Goal: Task Accomplishment & Management: Use online tool/utility

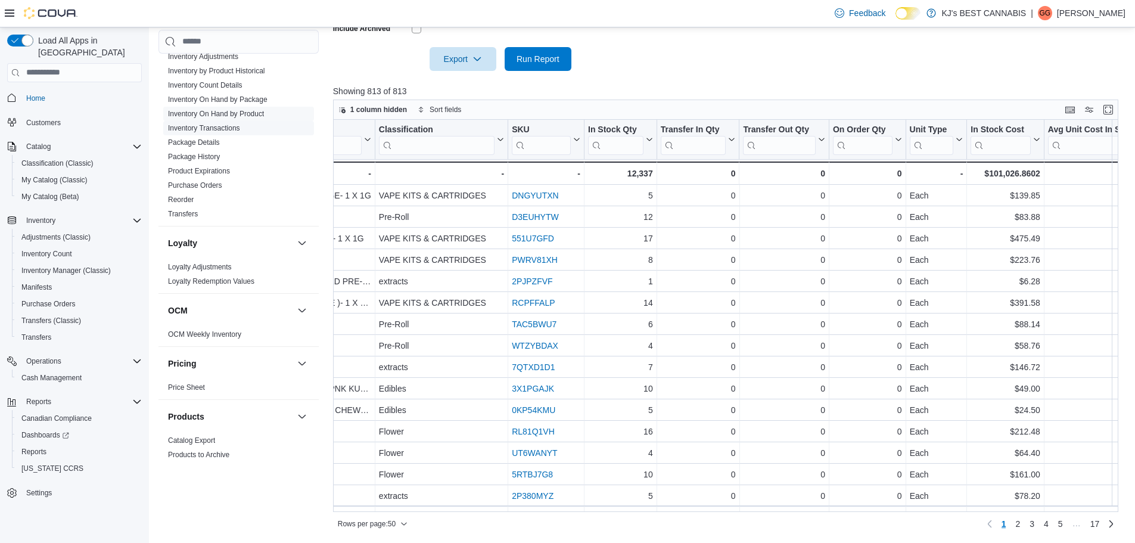
scroll to position [596, 0]
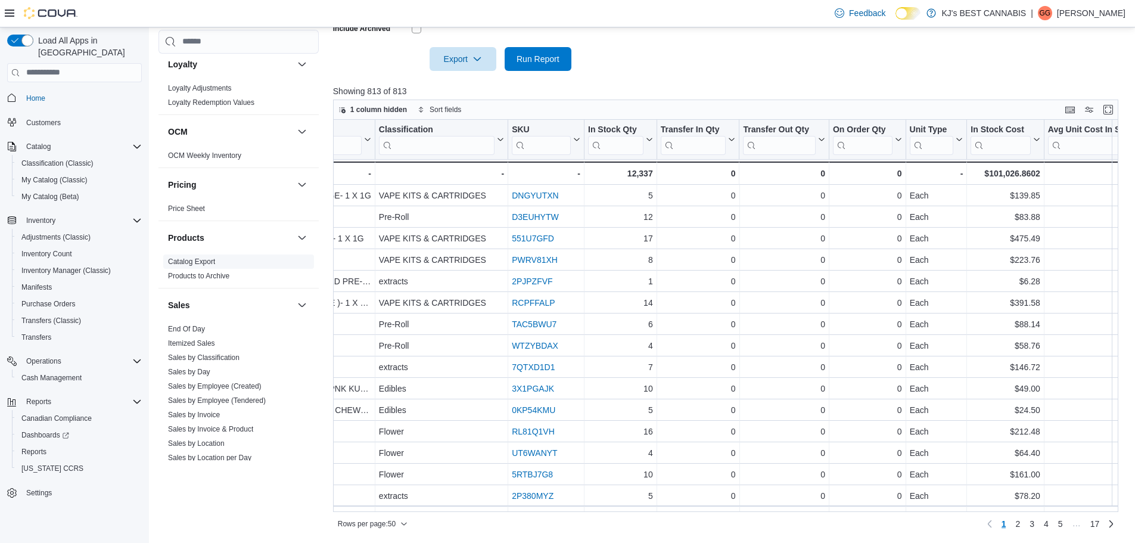
drag, startPoint x: 187, startPoint y: 330, endPoint x: 215, endPoint y: 322, distance: 29.0
click at [187, 330] on link "End Of Day" at bounding box center [186, 329] width 37 height 8
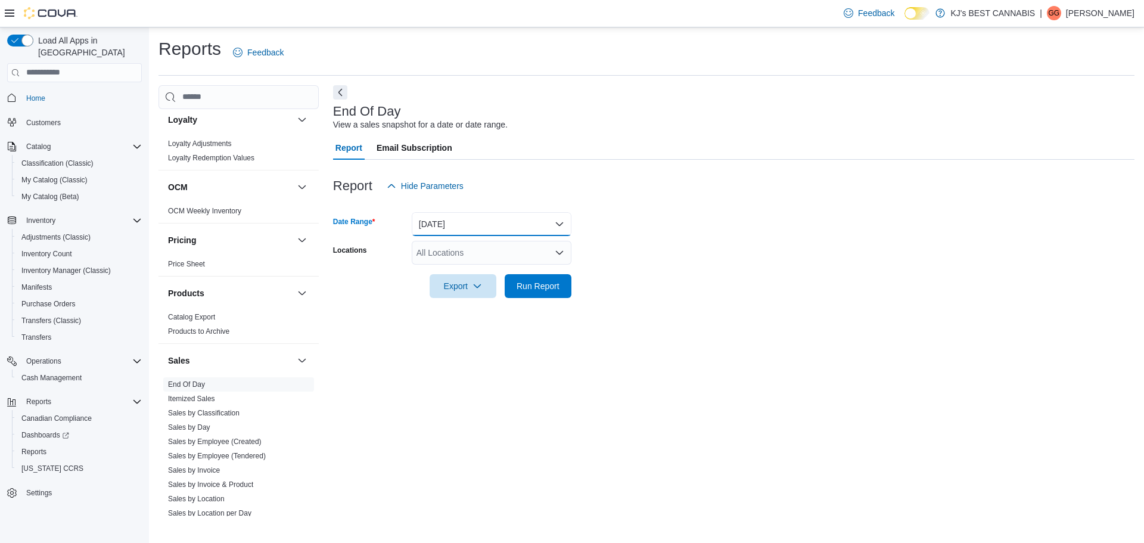
click at [458, 228] on button "[DATE]" at bounding box center [492, 224] width 160 height 24
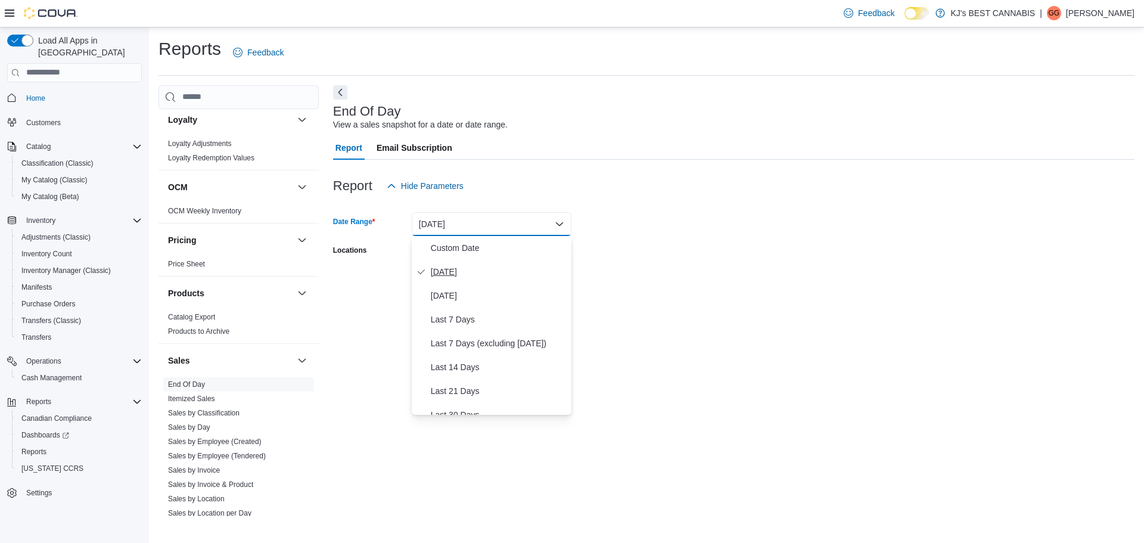
click at [460, 269] on span "[DATE]" at bounding box center [499, 271] width 136 height 14
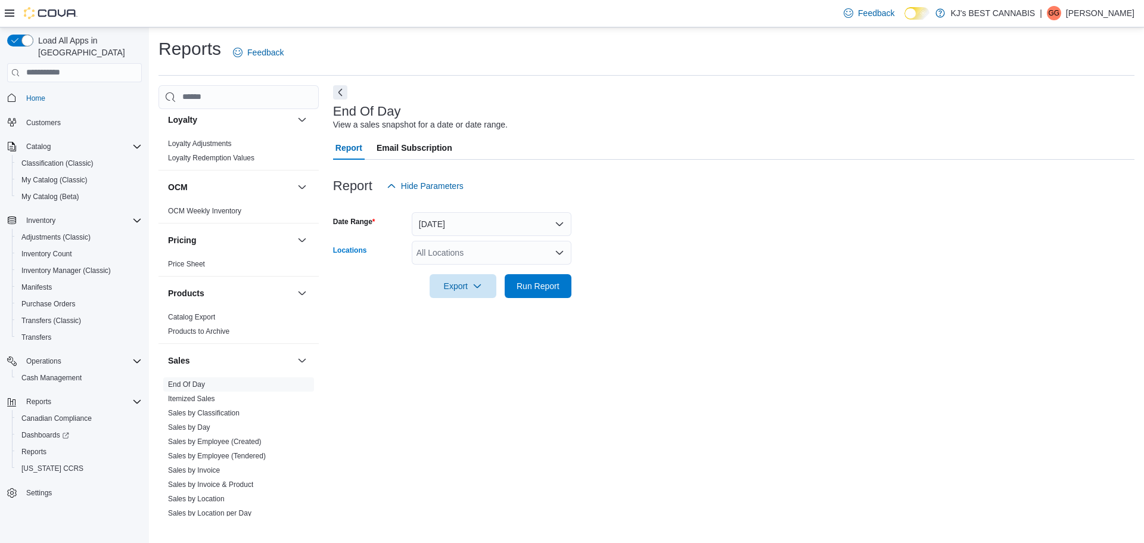
click at [477, 257] on div "All Locations" at bounding box center [492, 253] width 160 height 24
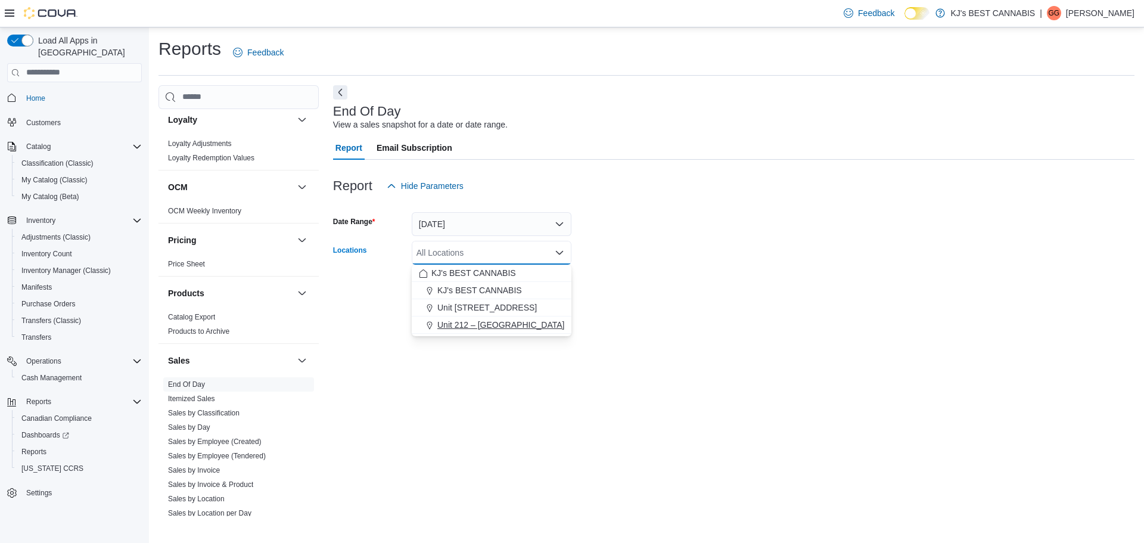
click at [484, 328] on span "Unit 212 – [GEOGRAPHIC_DATA]" at bounding box center [500, 325] width 127 height 12
click at [486, 386] on div "End Of Day View a sales snapshot for a date or date range. Report Email Subscri…" at bounding box center [733, 300] width 801 height 431
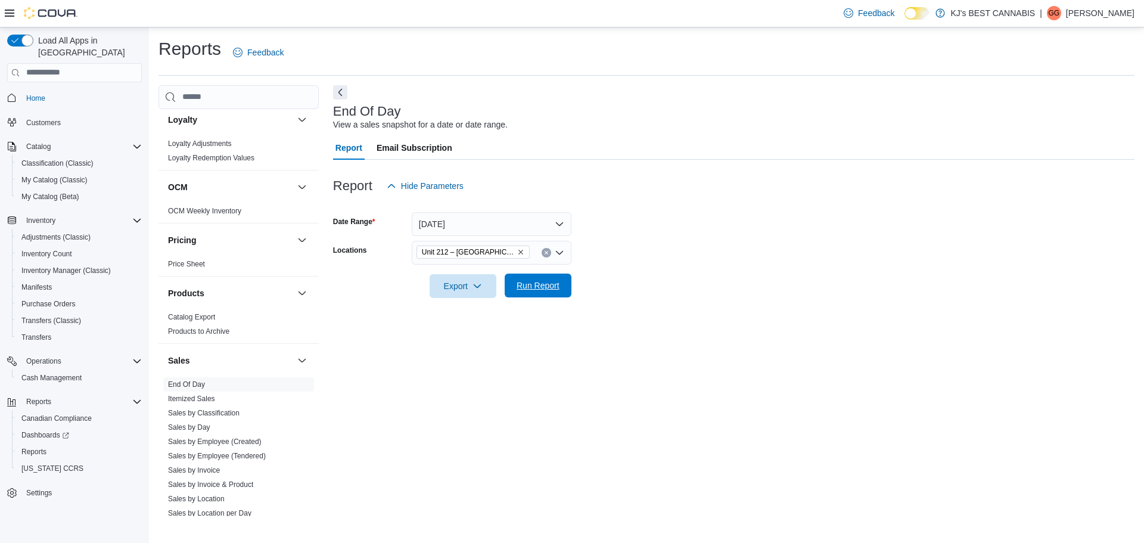
click at [513, 295] on span "Run Report" at bounding box center [538, 285] width 52 height 24
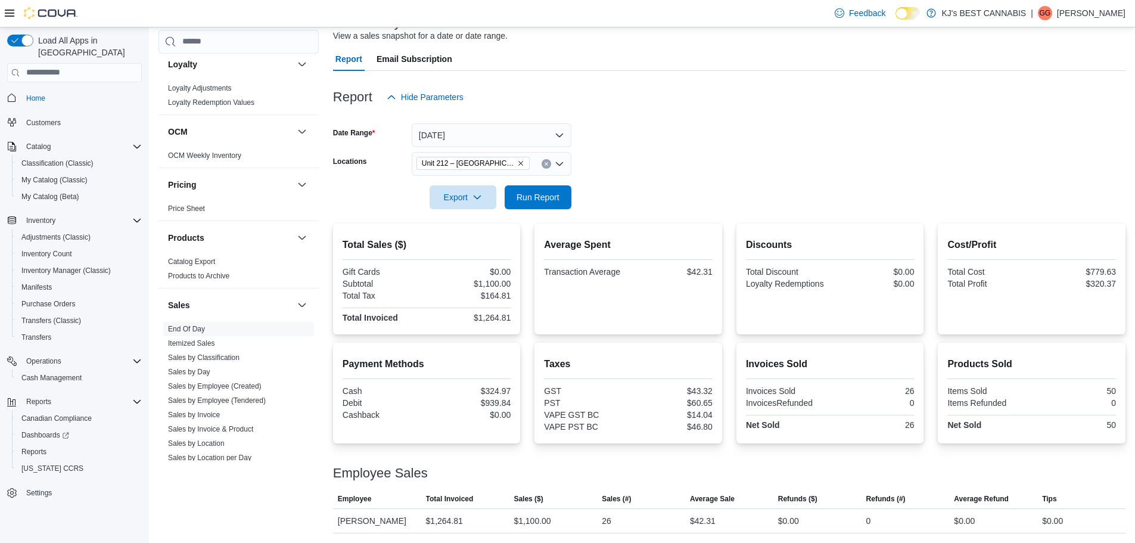
scroll to position [103, 0]
click at [521, 160] on icon "Remove Unit 212 – 32530 Lougheed Highway from selection in this group" at bounding box center [520, 163] width 7 height 7
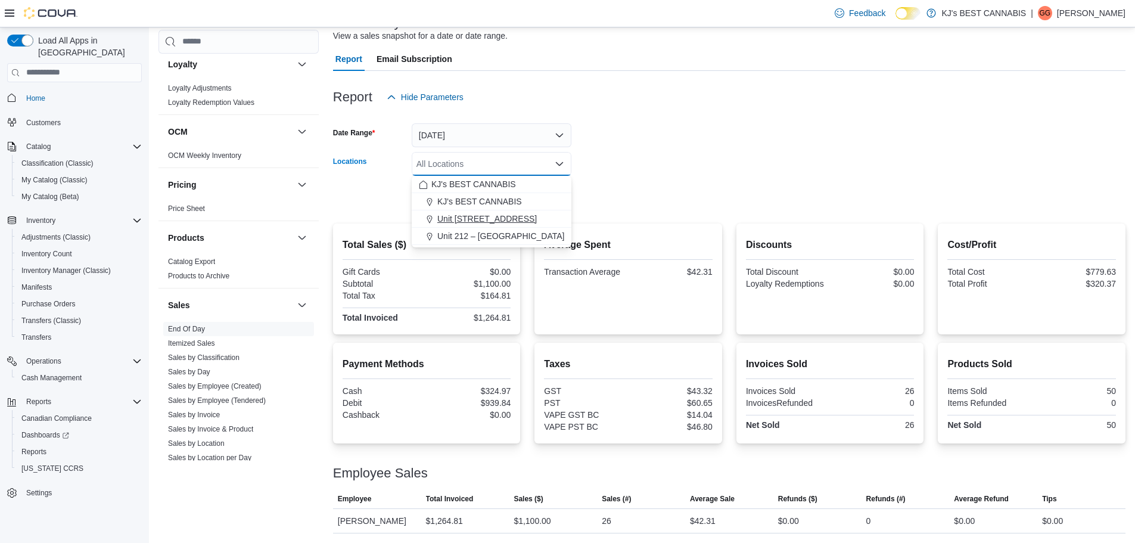
click at [510, 213] on span "Unit [STREET_ADDRESS]" at bounding box center [486, 219] width 99 height 12
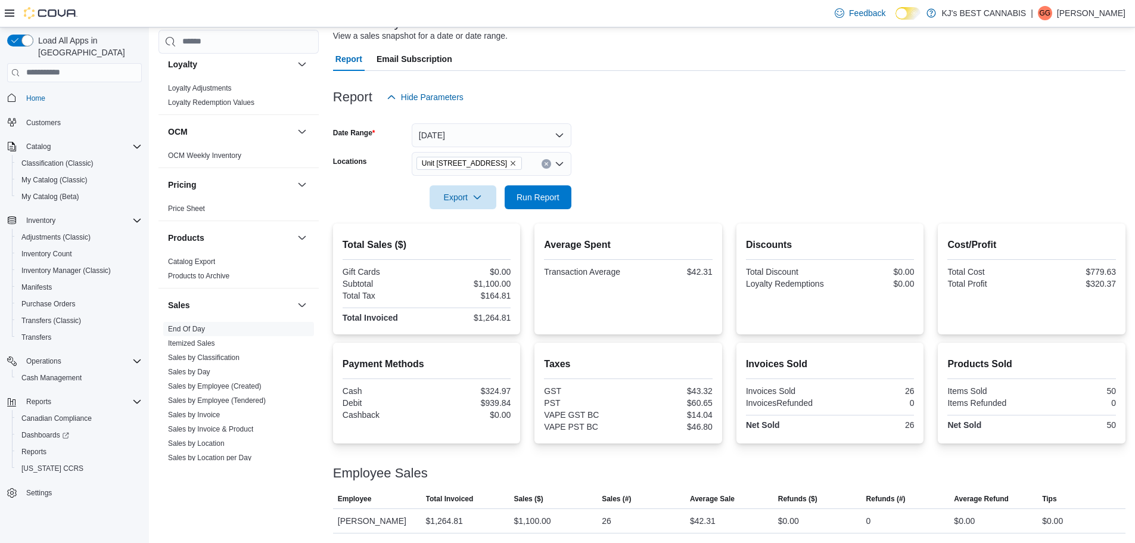
drag, startPoint x: 735, startPoint y: 183, endPoint x: 599, endPoint y: 185, distance: 135.8
click at [734, 183] on form "Date Range [DATE] Locations [STREET_ADDRESS] Export Run Report" at bounding box center [729, 159] width 792 height 100
click at [508, 188] on button "Run Report" at bounding box center [537, 197] width 67 height 24
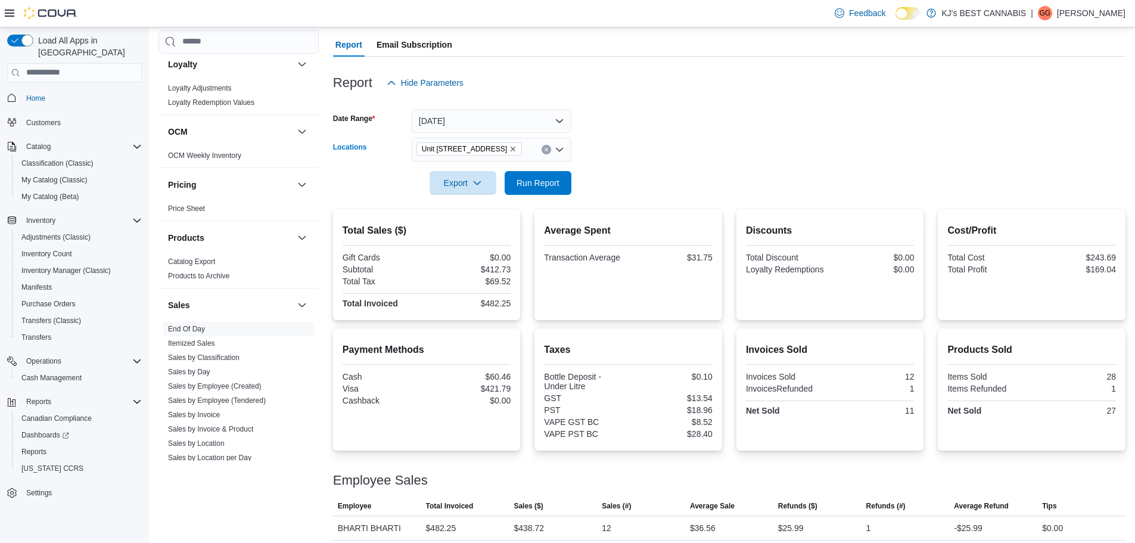
click at [516, 151] on icon "Remove Unit 103- 2700 Barnet Highway from selection in this group" at bounding box center [512, 148] width 7 height 7
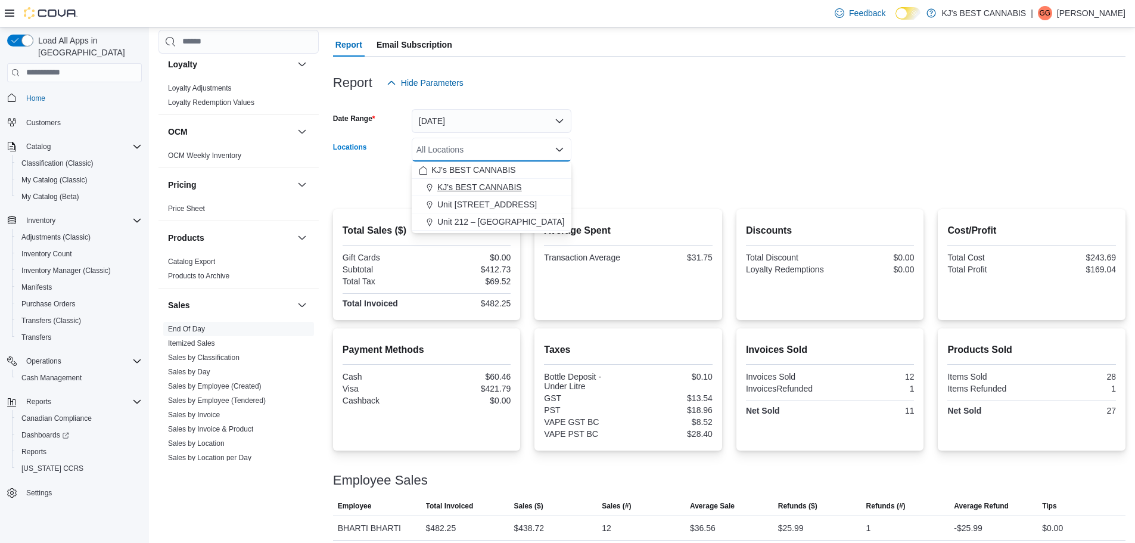
click at [504, 191] on span "KJ's BEST CANNABIS" at bounding box center [479, 187] width 85 height 12
drag, startPoint x: 662, startPoint y: 163, endPoint x: 643, endPoint y: 164, distance: 19.1
click at [659, 163] on div at bounding box center [729, 166] width 792 height 10
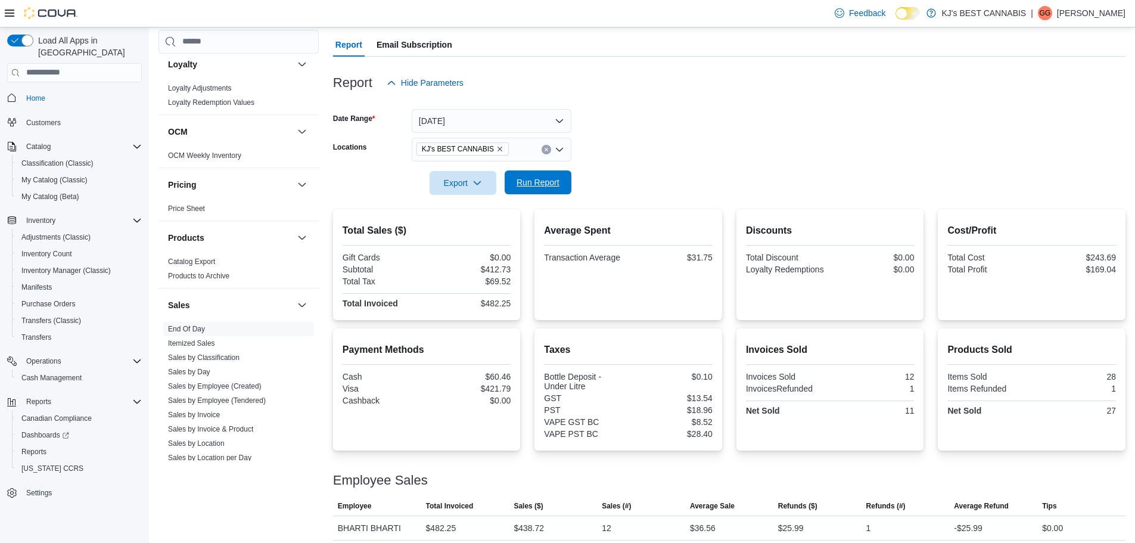
click at [523, 180] on span "Run Report" at bounding box center [537, 182] width 43 height 12
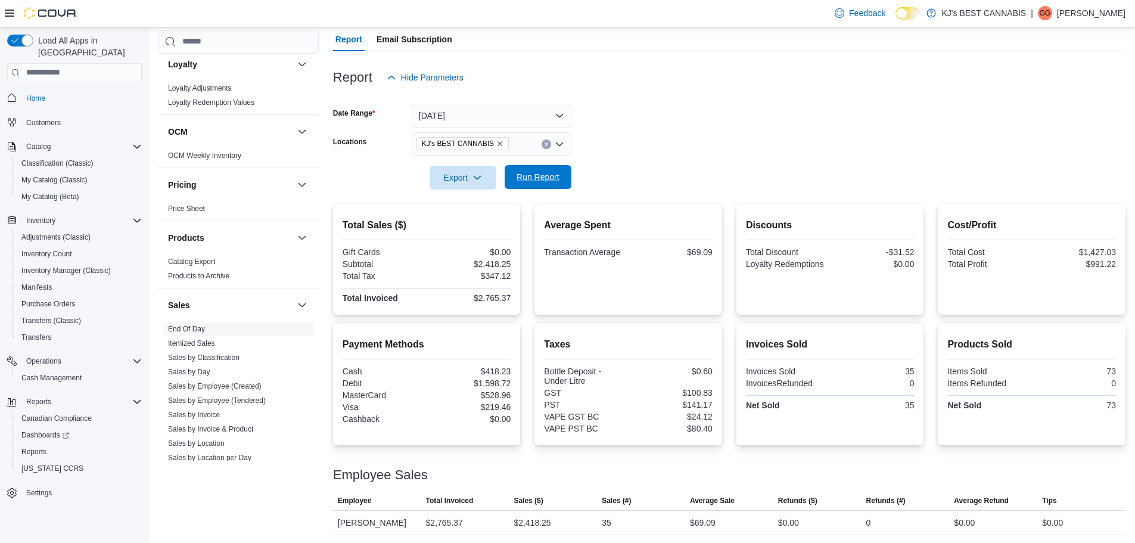
scroll to position [110, 0]
click at [449, 107] on button "[DATE]" at bounding box center [492, 114] width 160 height 24
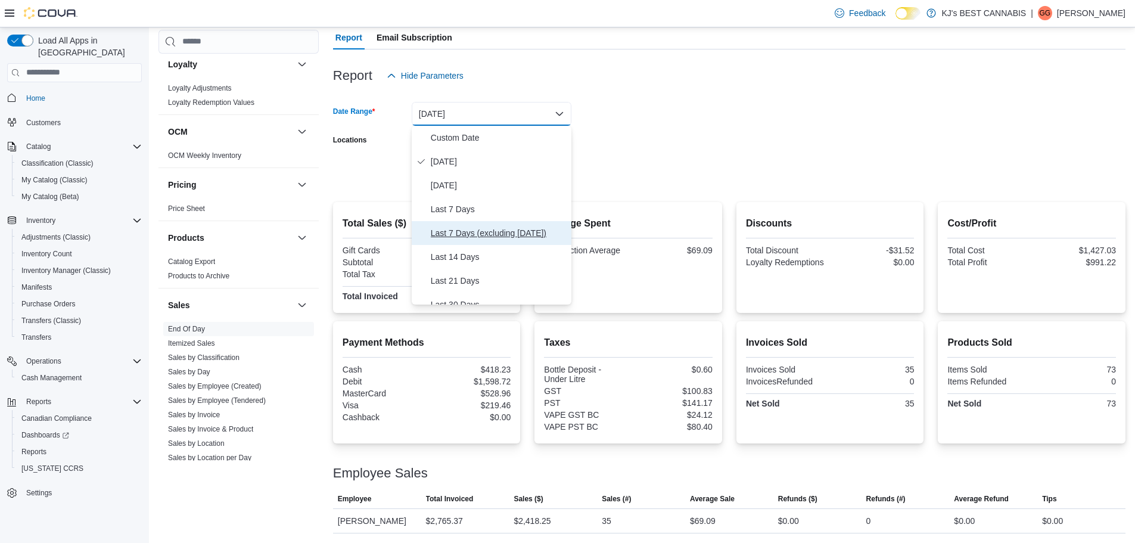
drag, startPoint x: 476, startPoint y: 231, endPoint x: 469, endPoint y: 230, distance: 7.2
click at [476, 231] on span "Last 7 Days (excluding [DATE])" at bounding box center [499, 233] width 136 height 14
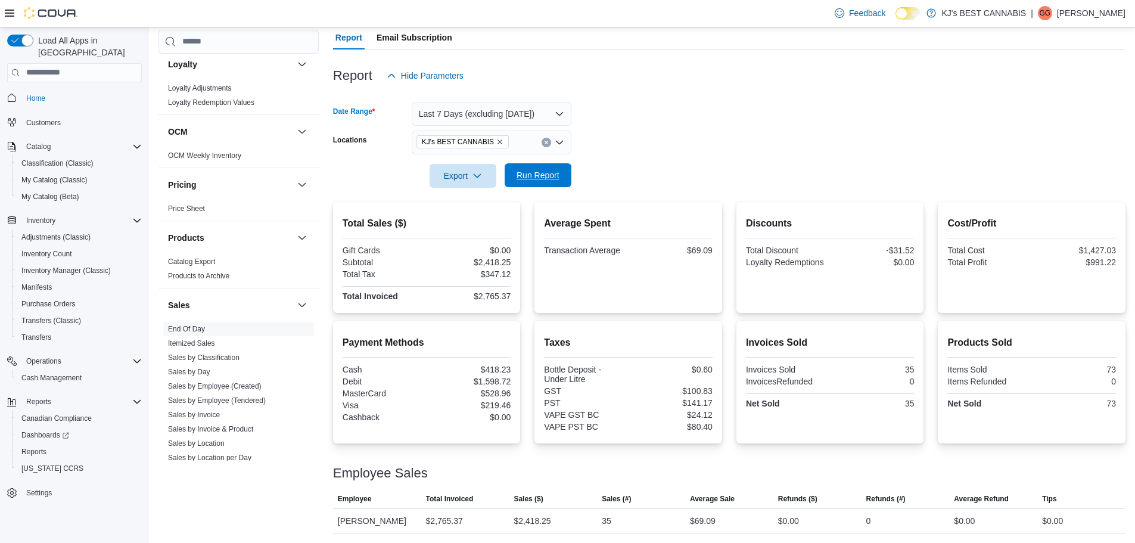
click at [525, 184] on span "Run Report" at bounding box center [538, 175] width 52 height 24
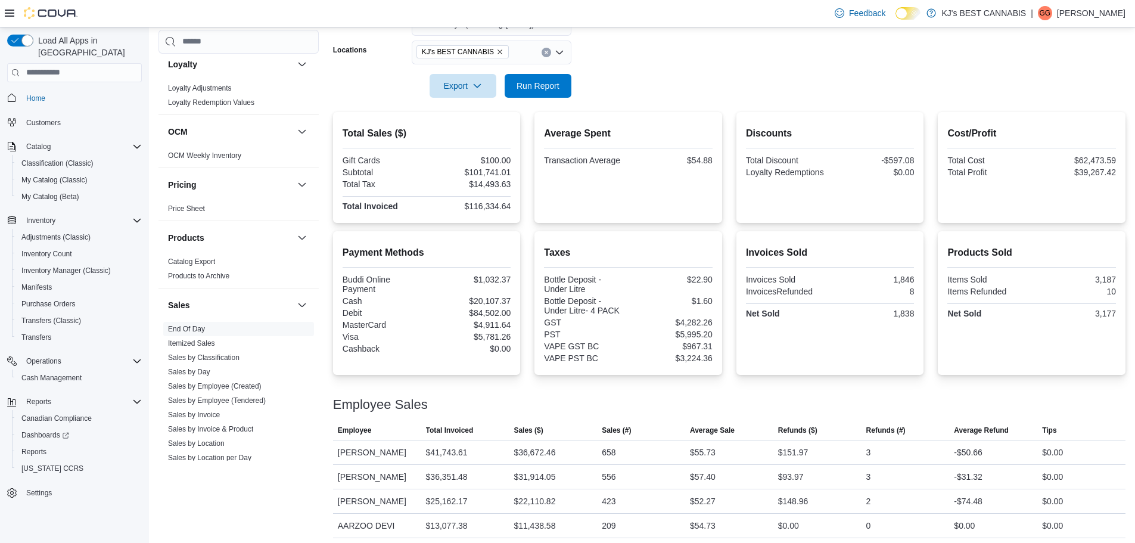
scroll to position [205, 0]
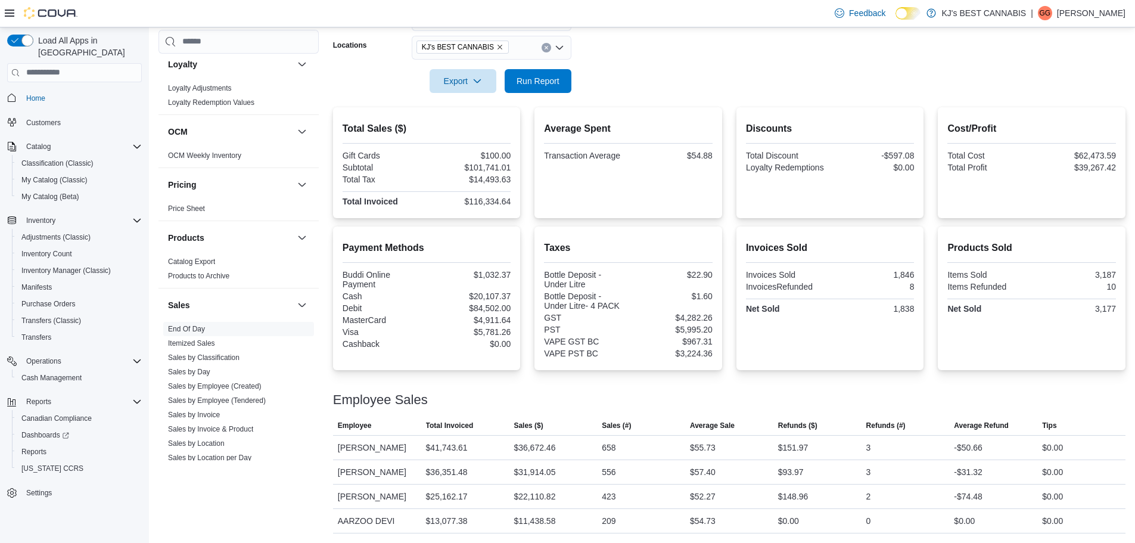
click at [496, 45] on icon "Remove KJ's BEST CANNABIS from selection in this group" at bounding box center [499, 46] width 7 height 7
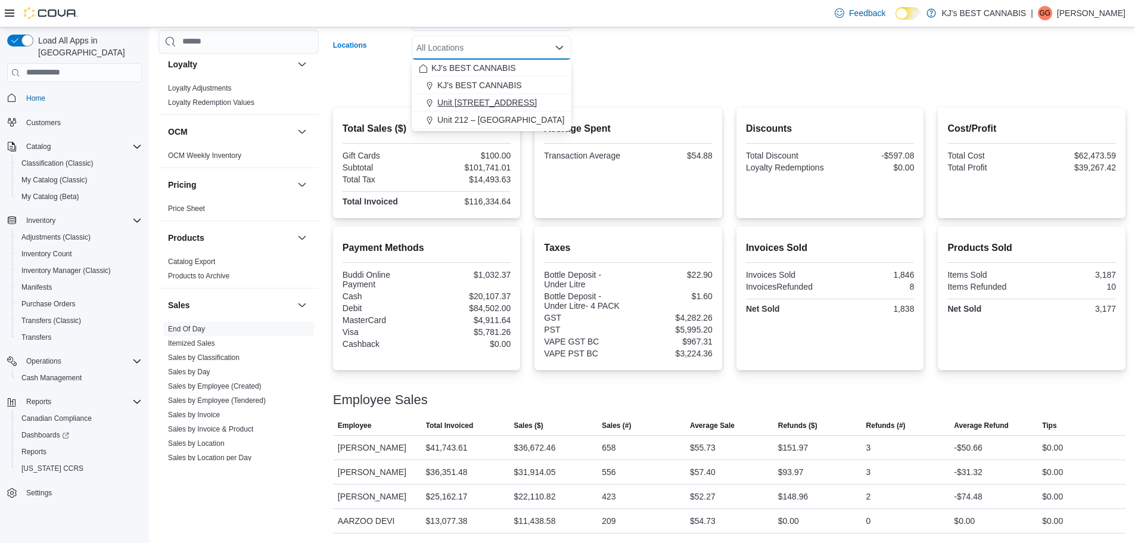
click at [490, 105] on span "Unit [STREET_ADDRESS]" at bounding box center [486, 102] width 99 height 12
click at [709, 116] on div "Average Spent Transaction Average $54.88" at bounding box center [628, 162] width 188 height 111
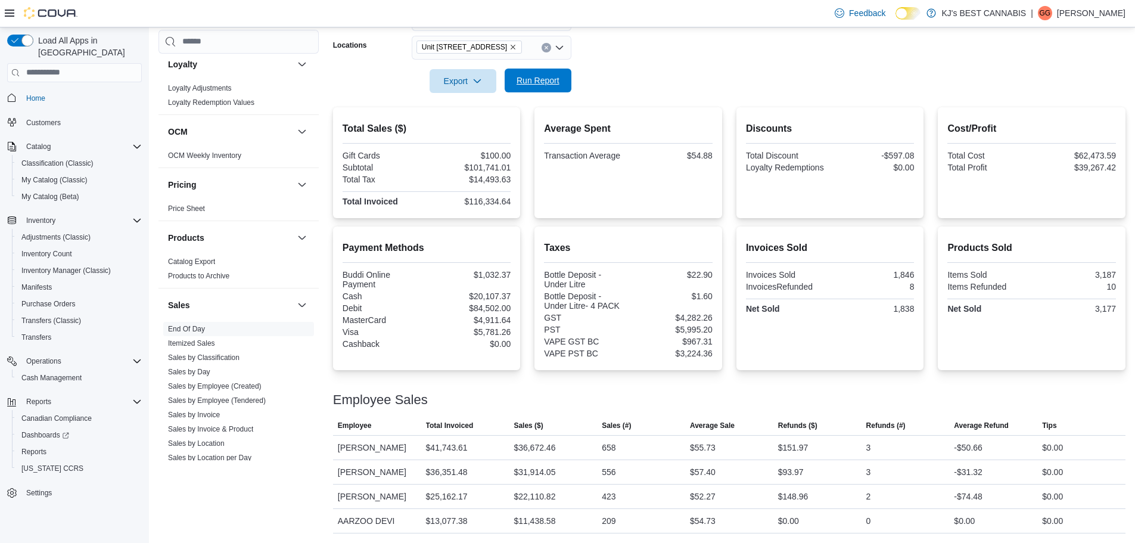
click at [541, 72] on span "Run Report" at bounding box center [538, 80] width 52 height 24
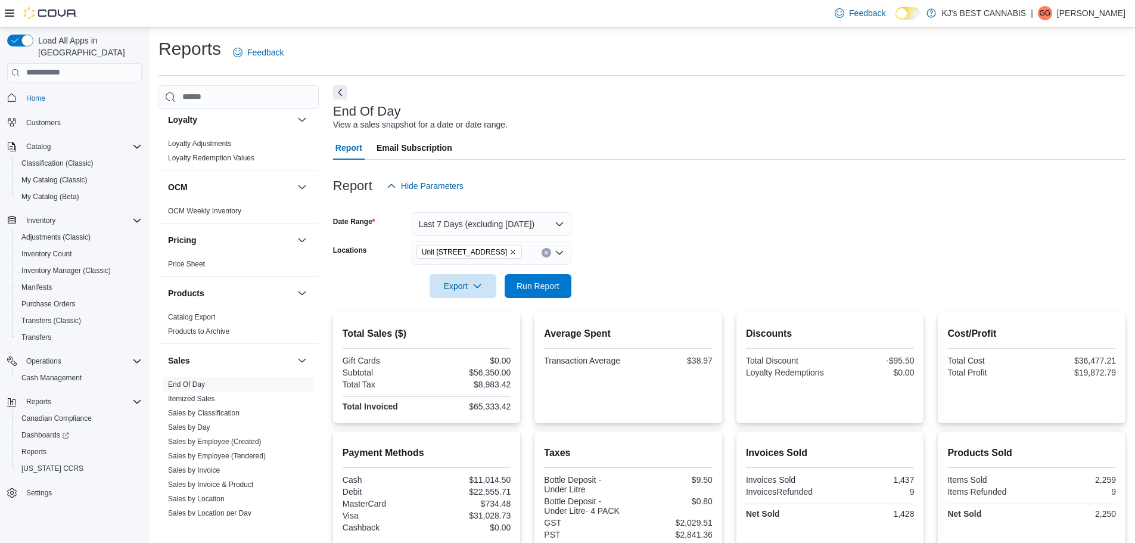
click at [516, 252] on icon "Remove Unit 103- 2700 Barnet Highway from selection in this group" at bounding box center [512, 251] width 7 height 7
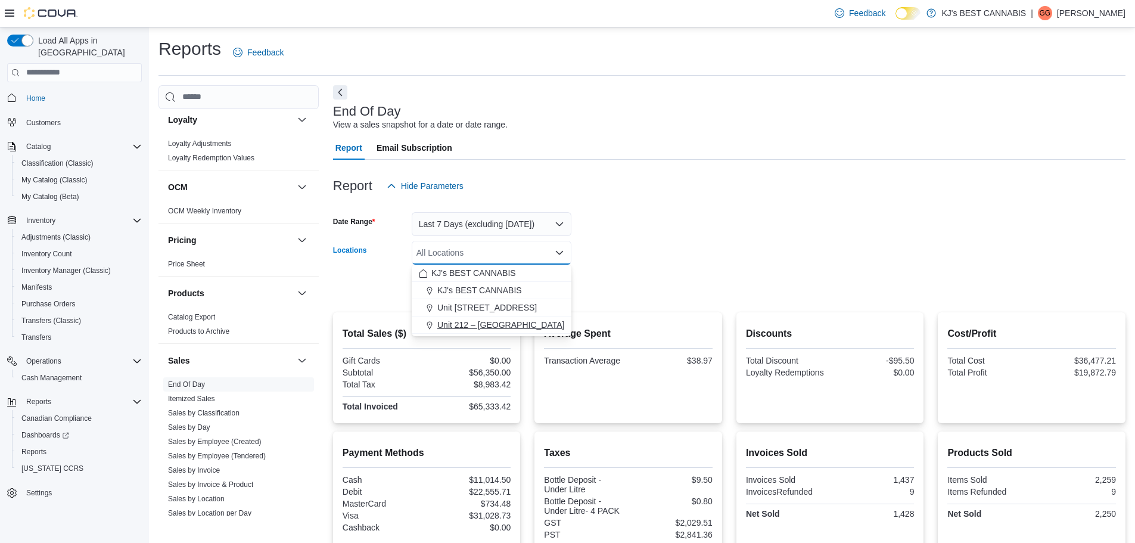
click at [524, 317] on button "Unit 212 – [GEOGRAPHIC_DATA]" at bounding box center [492, 324] width 160 height 17
drag, startPoint x: 681, startPoint y: 260, endPoint x: 537, endPoint y: 274, distance: 144.2
click at [678, 260] on form "Date Range Last 7 Days (excluding [DATE]) Locations Unit 212 – [GEOGRAPHIC_DATA…" at bounding box center [729, 248] width 792 height 100
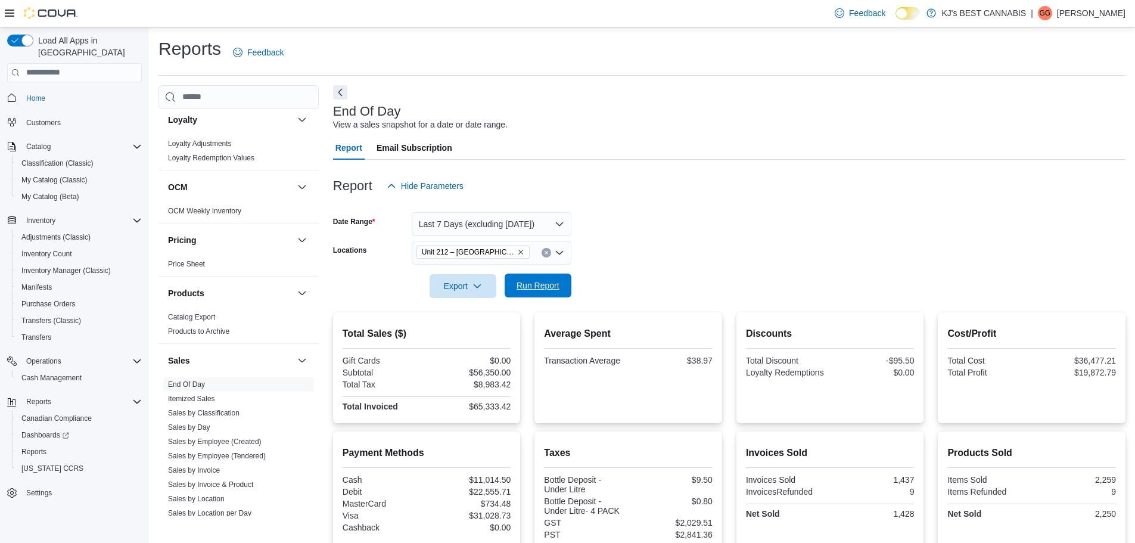
click at [528, 274] on span "Run Report" at bounding box center [538, 285] width 52 height 24
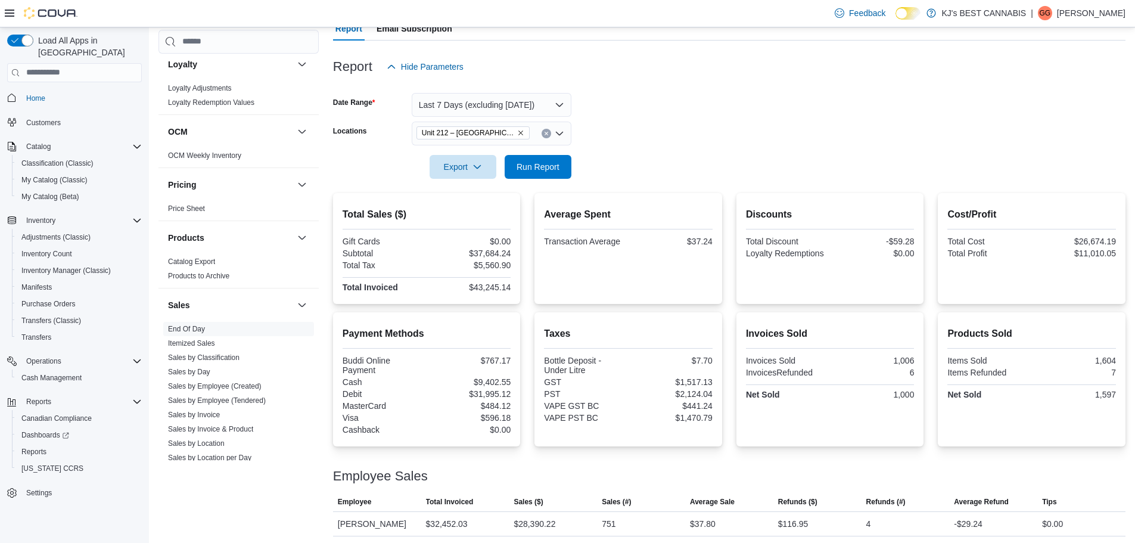
scroll to position [179, 0]
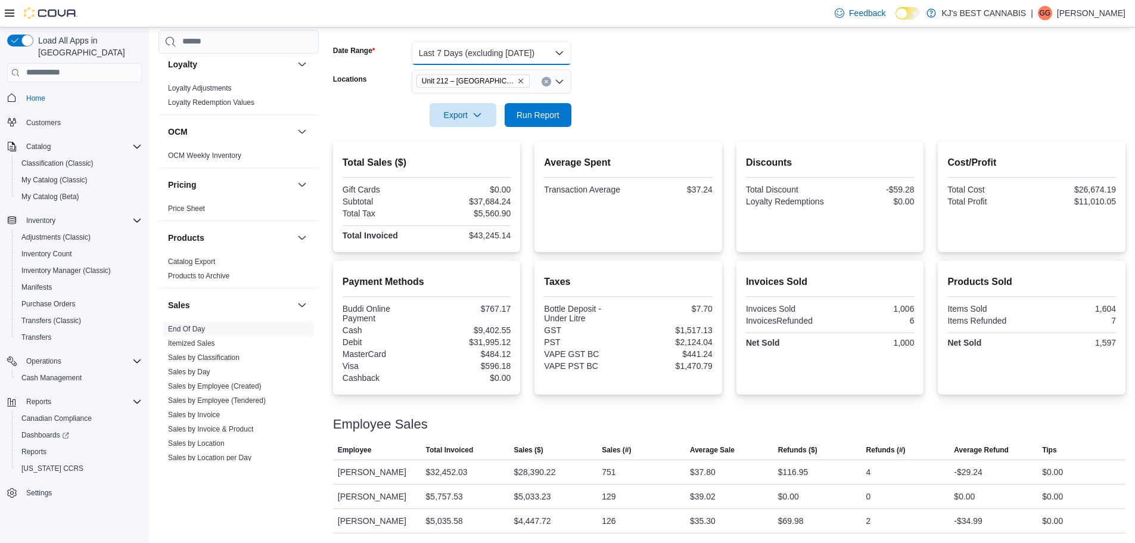
drag, startPoint x: 440, startPoint y: 47, endPoint x: 448, endPoint y: 76, distance: 30.4
click at [440, 47] on button "Last 7 Days (excluding [DATE])" at bounding box center [492, 53] width 160 height 24
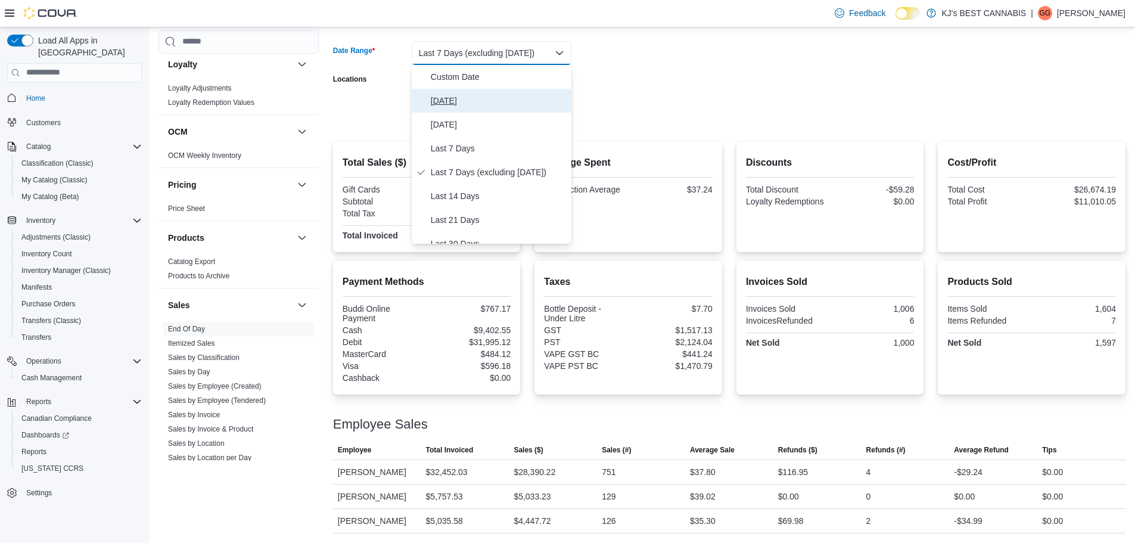
click at [446, 94] on span "[DATE]" at bounding box center [499, 101] width 136 height 14
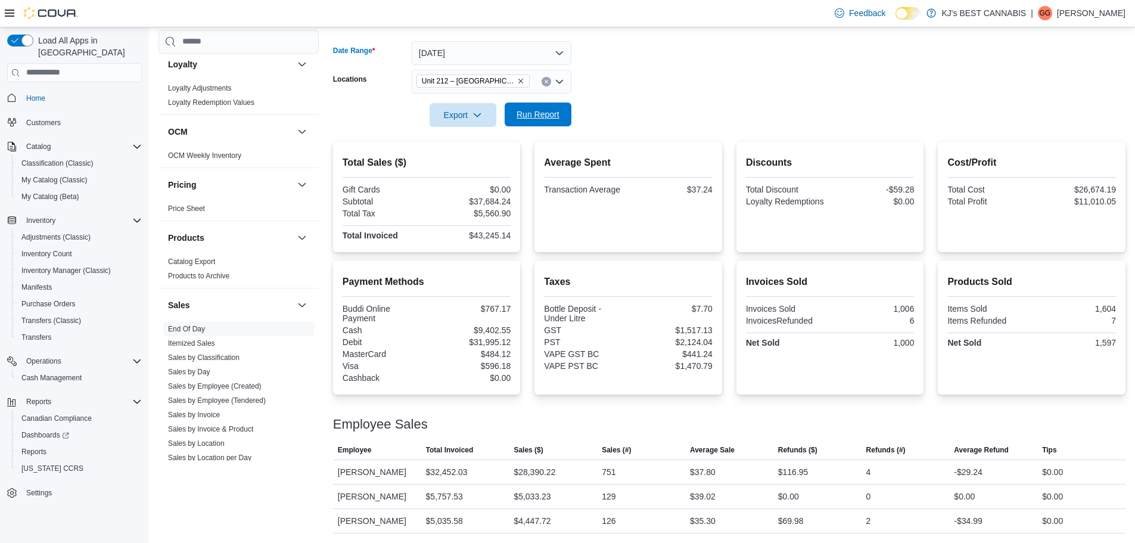
click at [528, 108] on span "Run Report" at bounding box center [537, 114] width 43 height 12
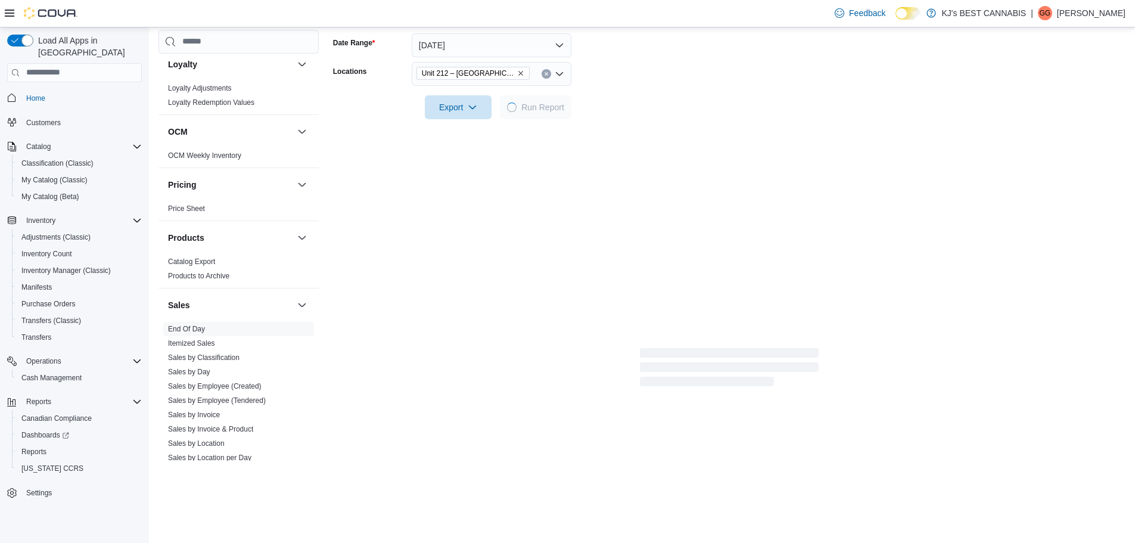
scroll to position [124, 0]
